Goal: Information Seeking & Learning: Learn about a topic

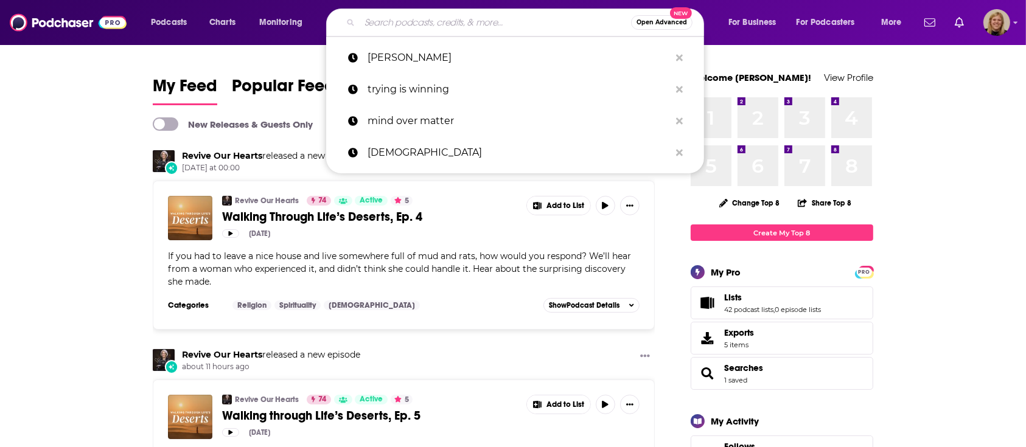
click at [370, 22] on input "Search podcasts, credits, & more..." at bounding box center [495, 22] width 271 height 19
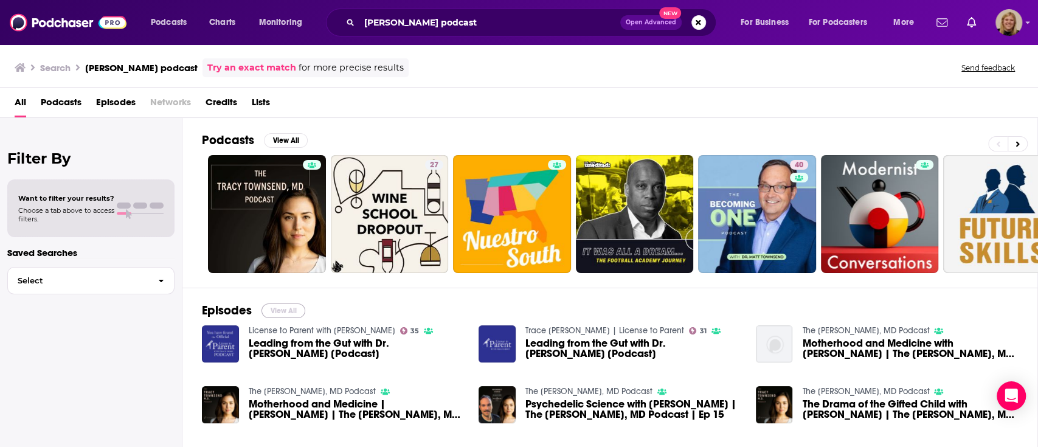
click at [286, 309] on button "View All" at bounding box center [284, 311] width 44 height 15
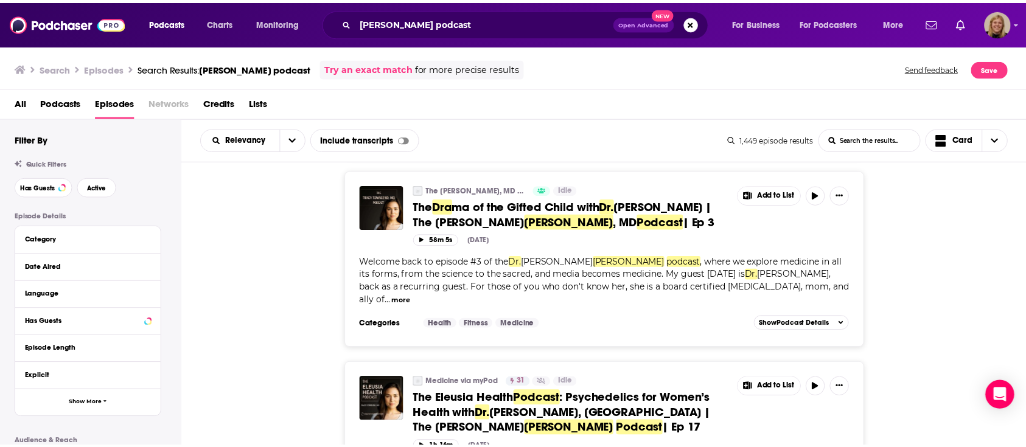
scroll to position [1135, 0]
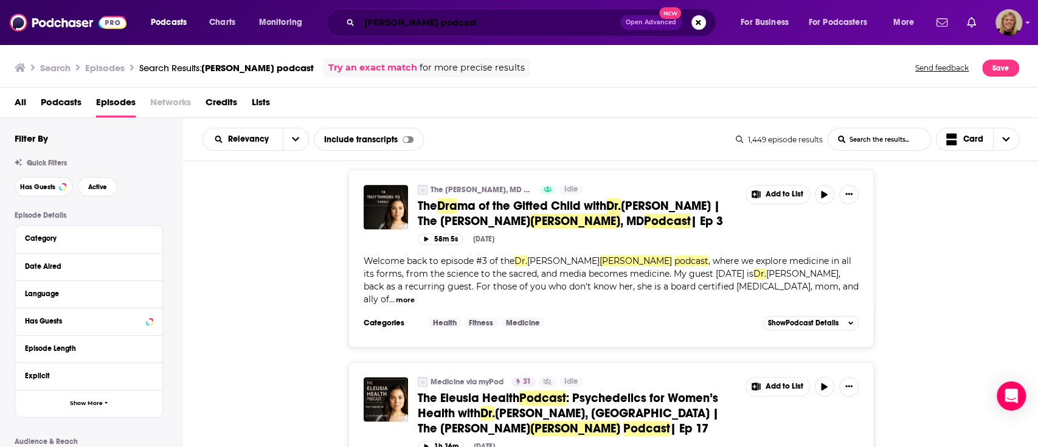
click at [425, 26] on input "[PERSON_NAME] podcast" at bounding box center [490, 22] width 261 height 19
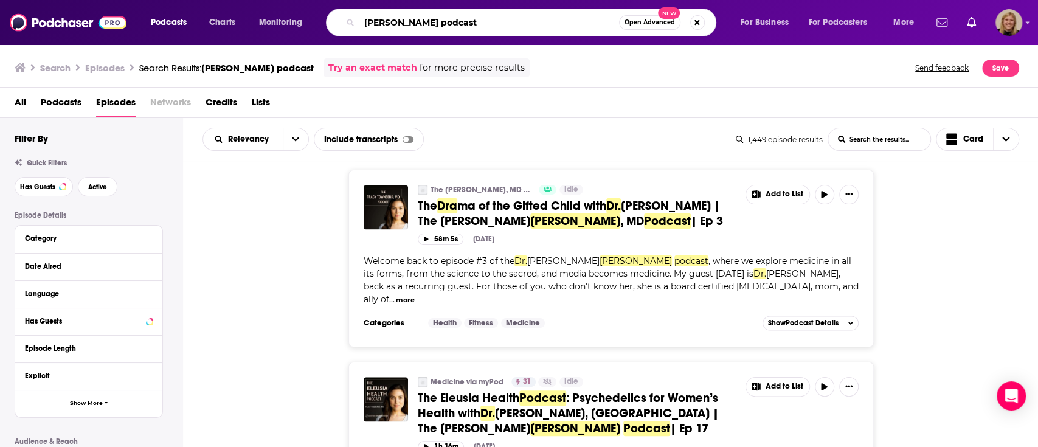
click at [425, 26] on input "[PERSON_NAME] podcast" at bounding box center [490, 22] width 260 height 19
type input ""[PERSON_NAME]""
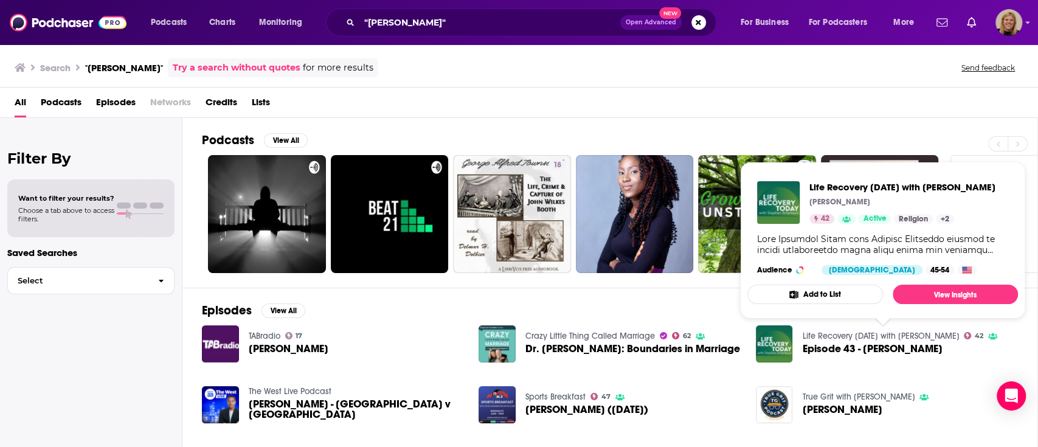
click at [894, 331] on link "Life Recovery [DATE] with [PERSON_NAME]" at bounding box center [880, 336] width 157 height 10
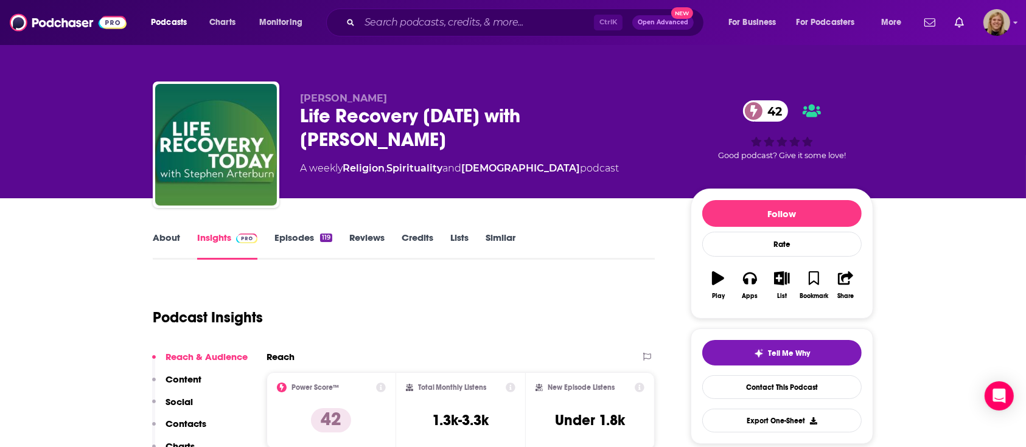
click at [165, 237] on link "About" at bounding box center [166, 246] width 27 height 28
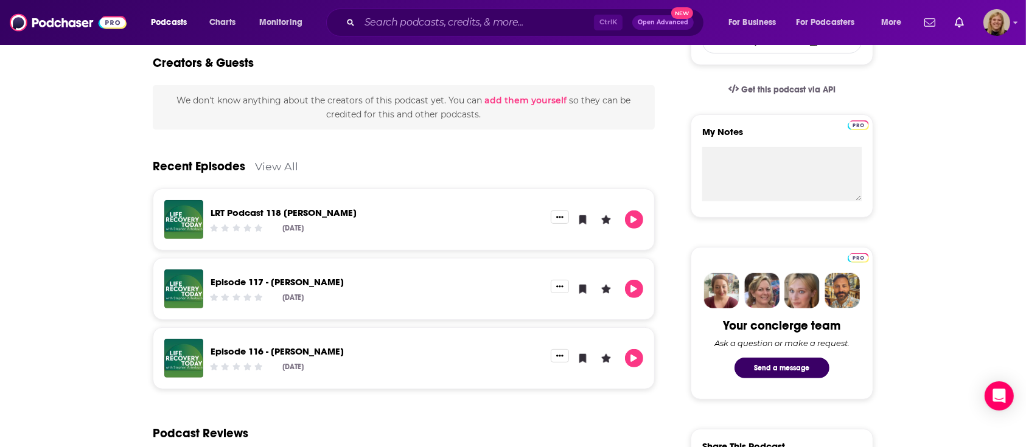
scroll to position [405, 0]
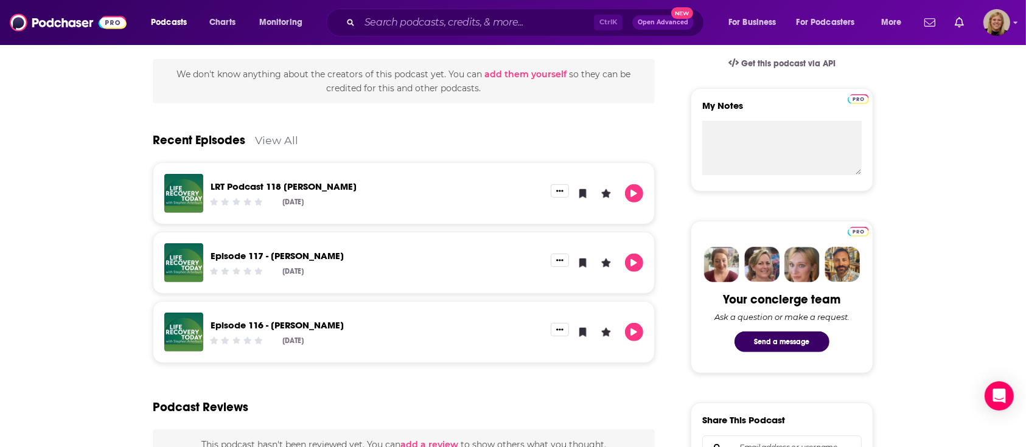
click at [284, 137] on link "View All" at bounding box center [276, 140] width 43 height 13
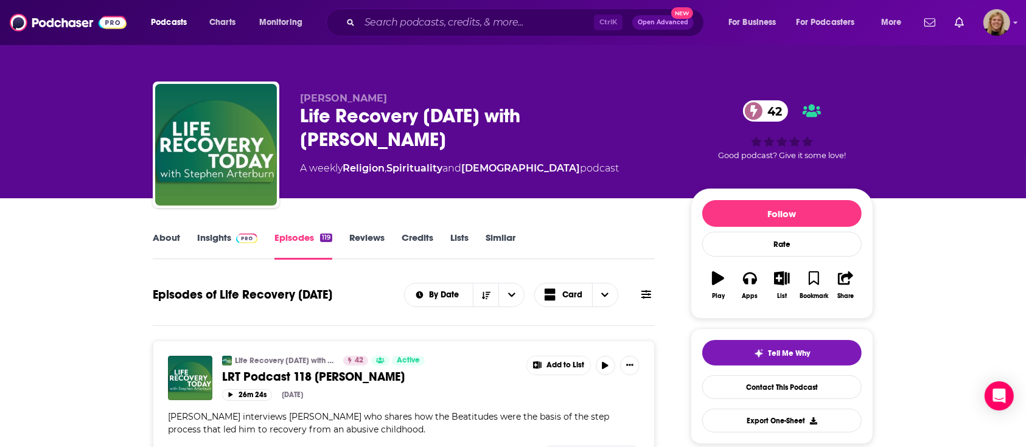
click at [647, 289] on span at bounding box center [646, 295] width 10 height 12
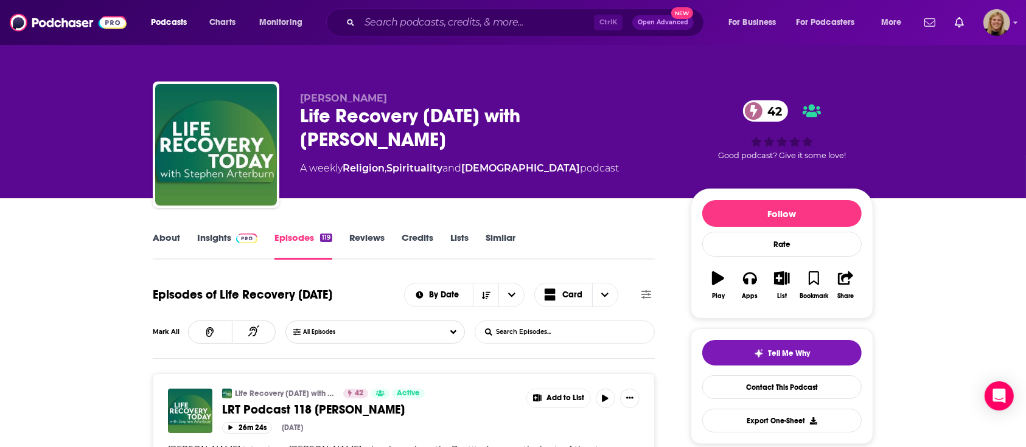
click at [554, 332] on input "List Search Input" at bounding box center [538, 332] width 127 height 22
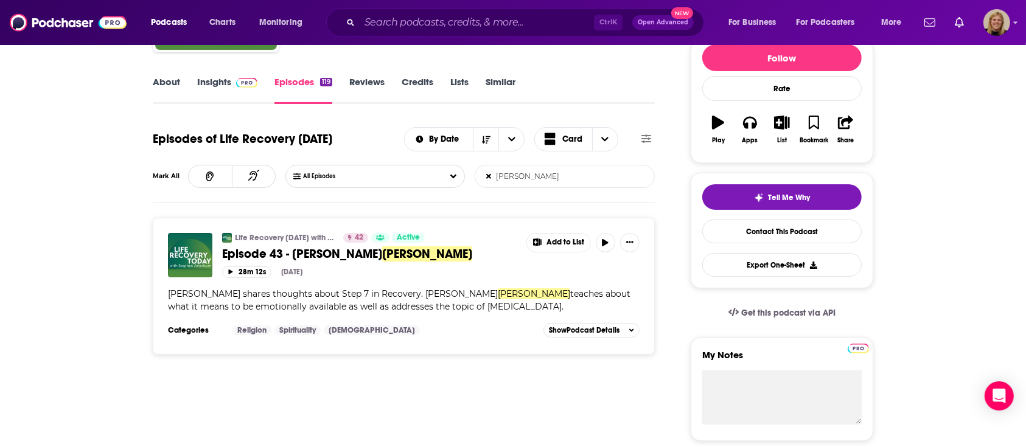
scroll to position [162, 0]
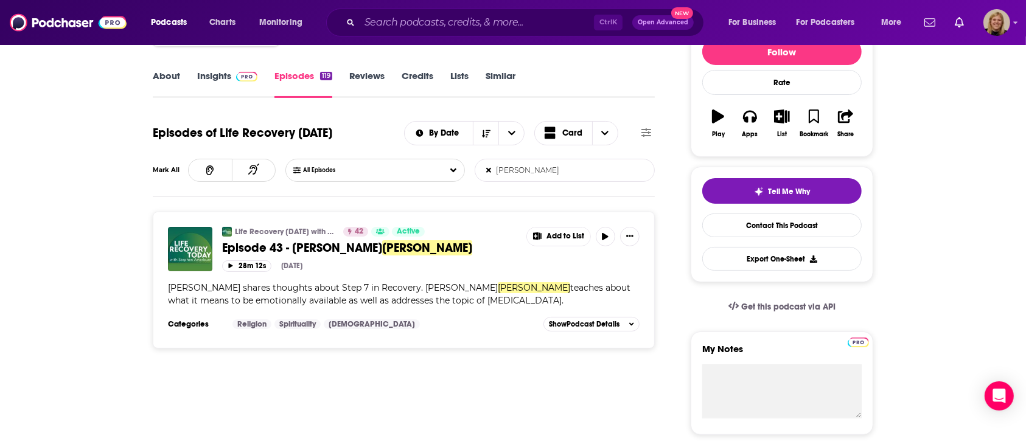
type input "[PERSON_NAME]"
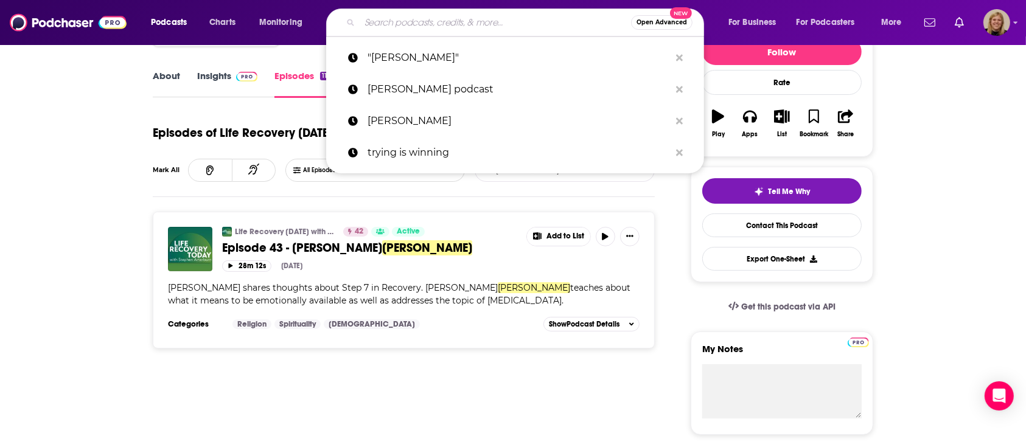
click at [440, 22] on input "Search podcasts, credits, & more..." at bounding box center [495, 22] width 271 height 19
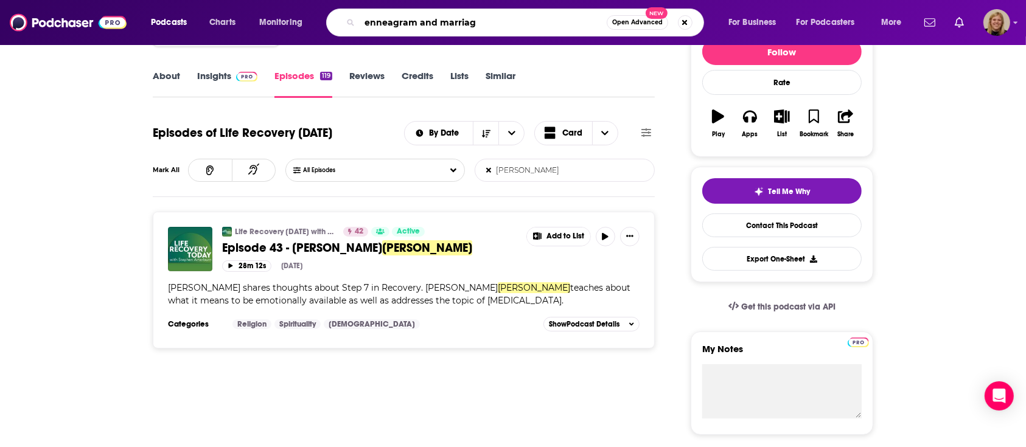
type input "enneagram and marriage"
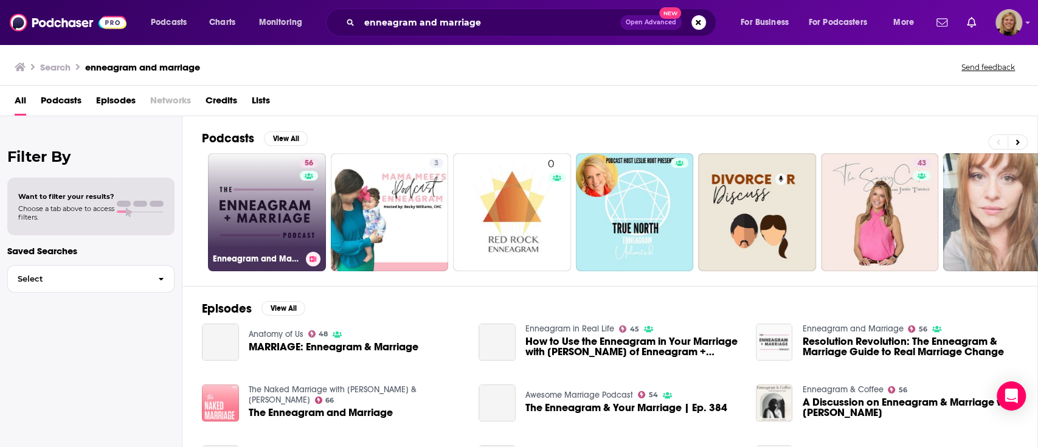
click at [229, 182] on link "56 Enneagram and Marriage" at bounding box center [267, 212] width 118 height 118
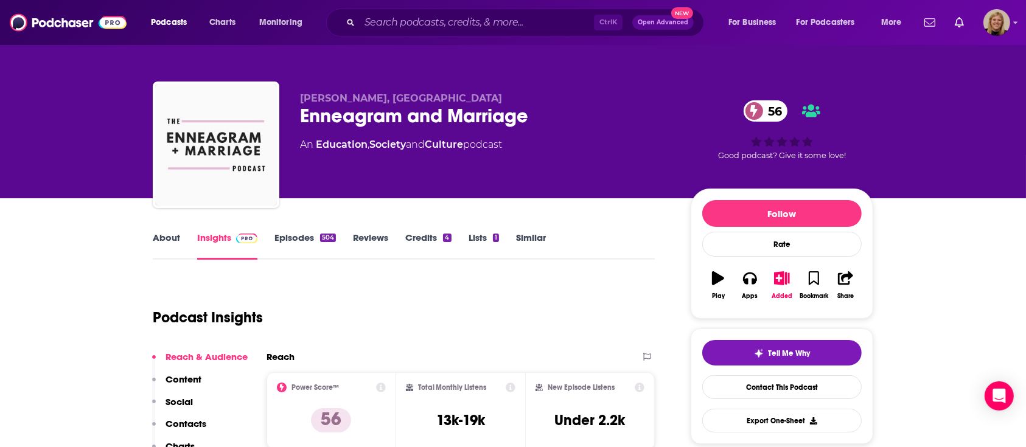
click at [162, 232] on link "About" at bounding box center [166, 246] width 27 height 28
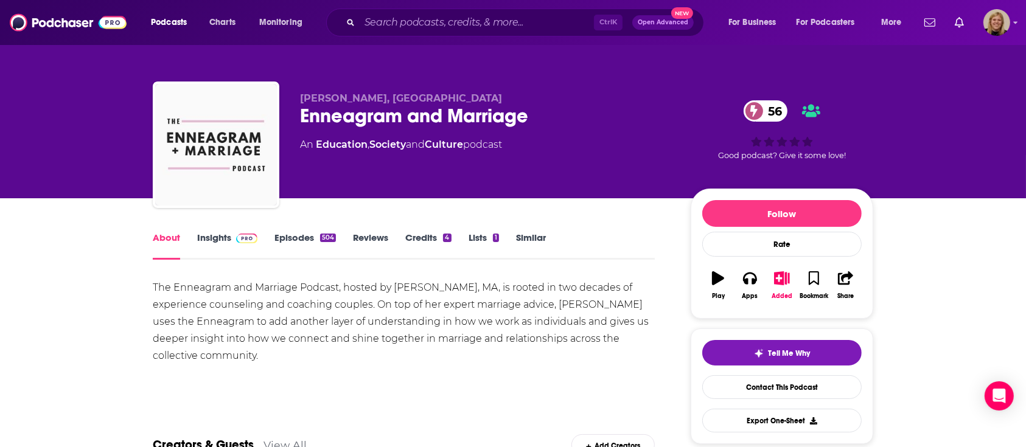
click at [294, 237] on link "Episodes 504" at bounding box center [304, 246] width 61 height 28
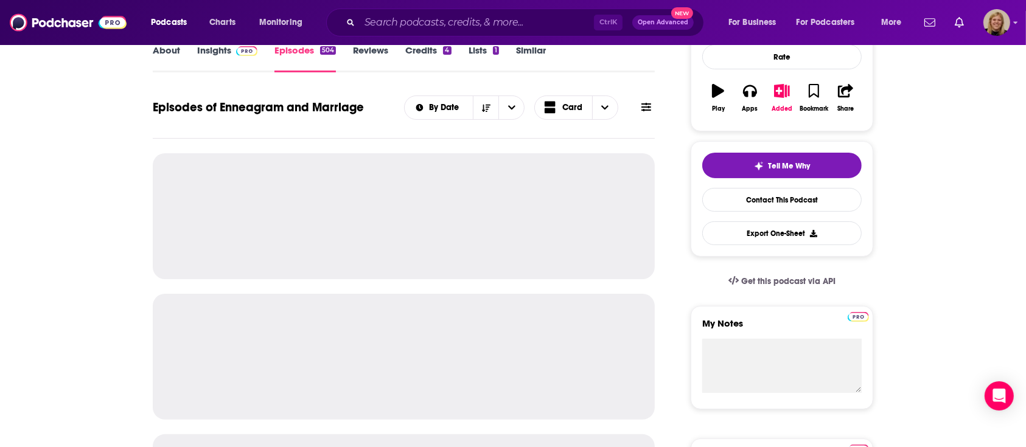
scroll to position [162, 0]
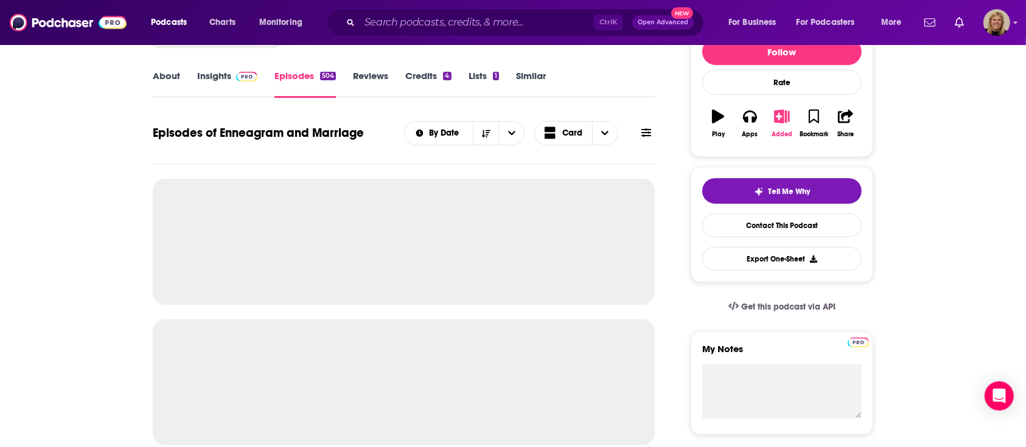
click at [781, 117] on icon "button" at bounding box center [781, 116] width 15 height 13
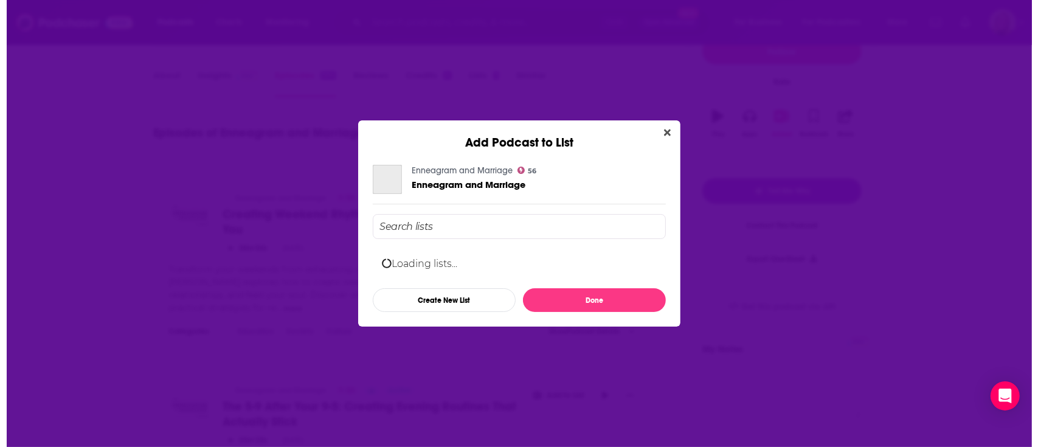
scroll to position [0, 0]
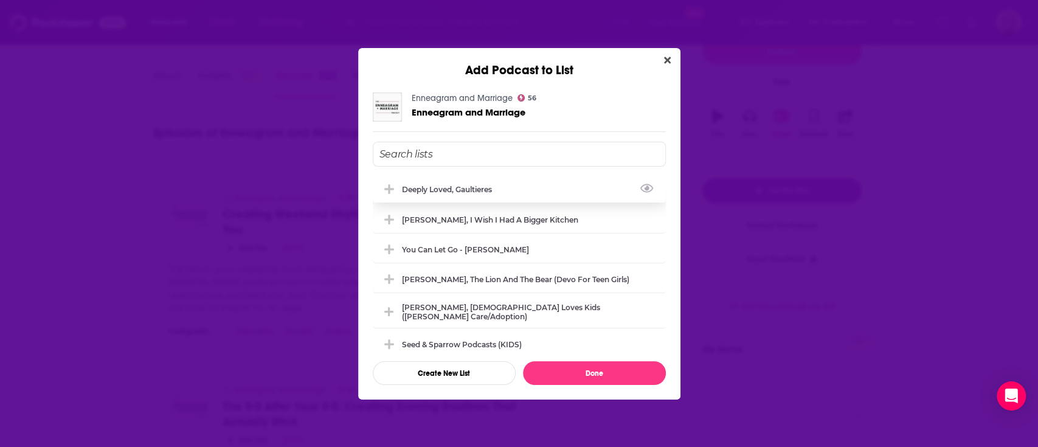
click at [487, 190] on div "Deeply Loved, Gaultieres" at bounding box center [450, 189] width 97 height 9
click at [548, 376] on button "Done" at bounding box center [594, 373] width 143 height 24
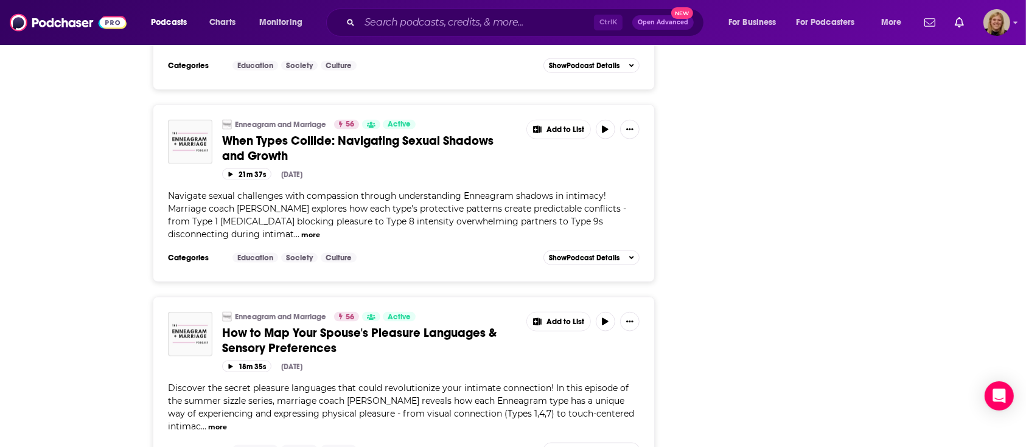
scroll to position [1622, 0]
